Goal: Check status: Check status

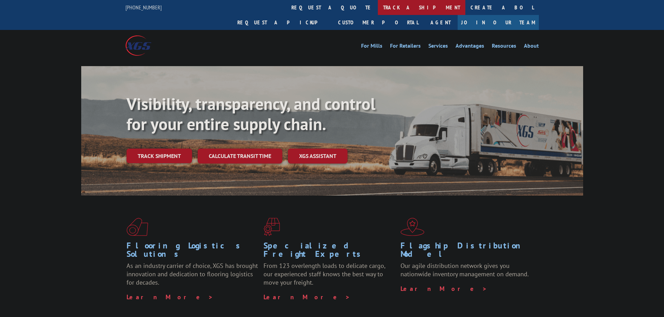
click at [378, 4] on link "track a shipment" at bounding box center [421, 7] width 87 height 15
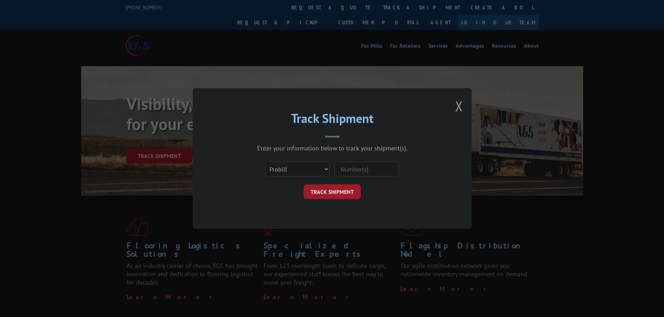
drag, startPoint x: 359, startPoint y: 167, endPoint x: 326, endPoint y: 188, distance: 39.3
click at [359, 167] on input at bounding box center [366, 169] width 64 height 15
paste input "17409252"
type input "17409252"
click at [317, 192] on button "TRACK SHIPMENT" at bounding box center [331, 192] width 57 height 15
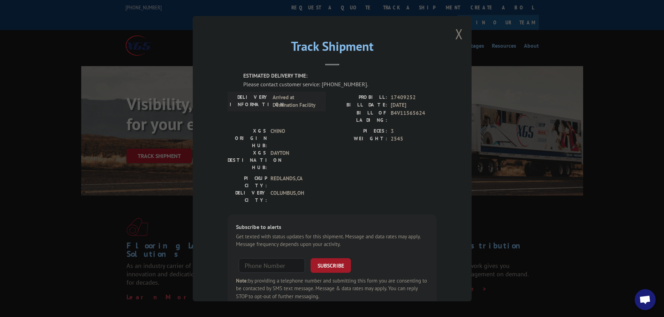
click at [456, 32] on button "Close modal" at bounding box center [459, 34] width 8 height 18
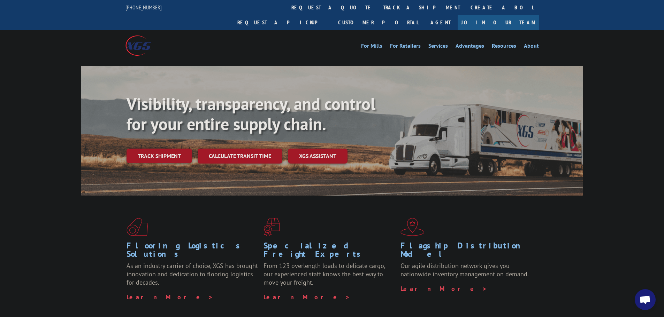
drag, startPoint x: 649, startPoint y: 304, endPoint x: 638, endPoint y: 302, distance: 11.0
click at [648, 303] on span "Open chat" at bounding box center [644, 301] width 11 height 10
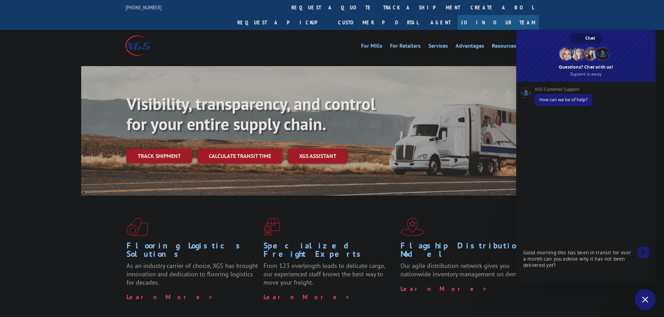
paste textarea "17409252"
type textarea "Good morning this has been in transit for over a month can you advise why it ha…"
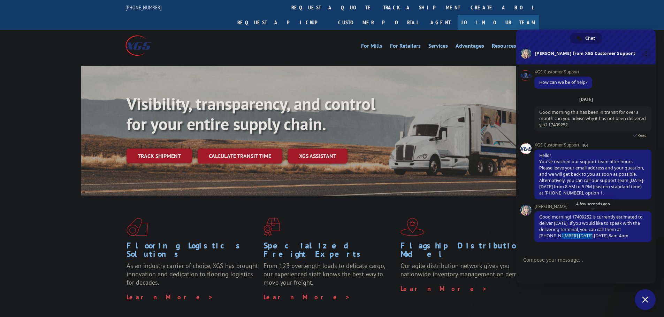
drag, startPoint x: 540, startPoint y: 236, endPoint x: 569, endPoint y: 238, distance: 29.7
click at [569, 238] on span "Good morning! 17409252 is currently estimated to deliver [DATE]. If you would l…" at bounding box center [590, 226] width 103 height 25
copy span "326) 697-8810"
click at [581, 228] on span "Good morning! 17409252 is currently estimated to deliver [DATE]. If you would l…" at bounding box center [590, 226] width 103 height 25
drag, startPoint x: 540, startPoint y: 217, endPoint x: 585, endPoint y: 225, distance: 45.5
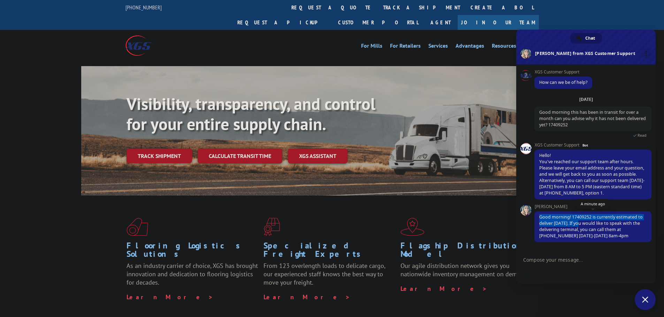
click at [585, 225] on span "Good morning! 17409252 is currently estimated to deliver [DATE]. If you would l…" at bounding box center [590, 226] width 103 height 25
copy span "Good morning! 17409252 is currently estimated to deliver [DATE]"
